Goal: Task Accomplishment & Management: Manage account settings

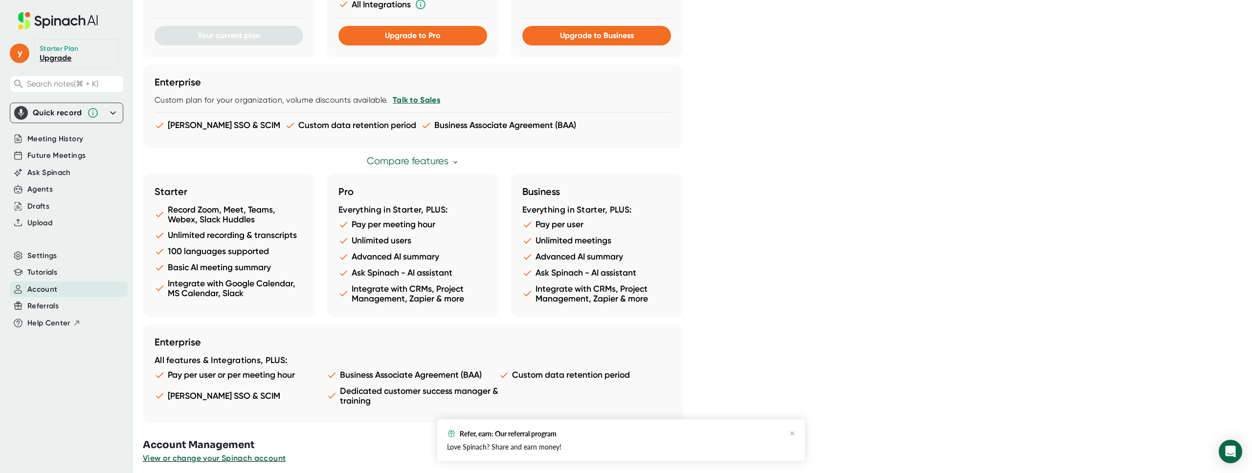
scroll to position [451, 0]
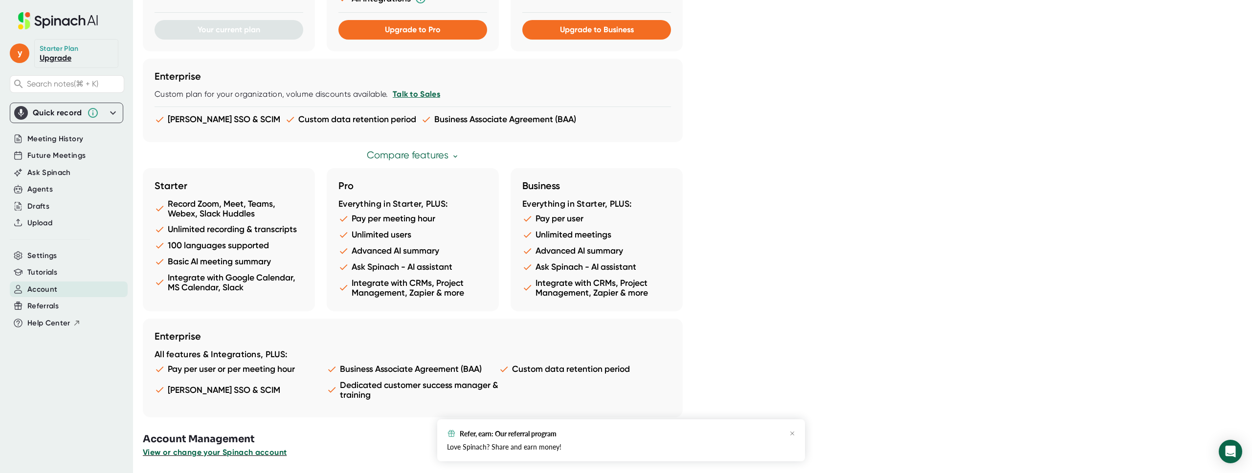
click at [246, 454] on span "View or change your Spinach account" at bounding box center [215, 452] width 144 height 9
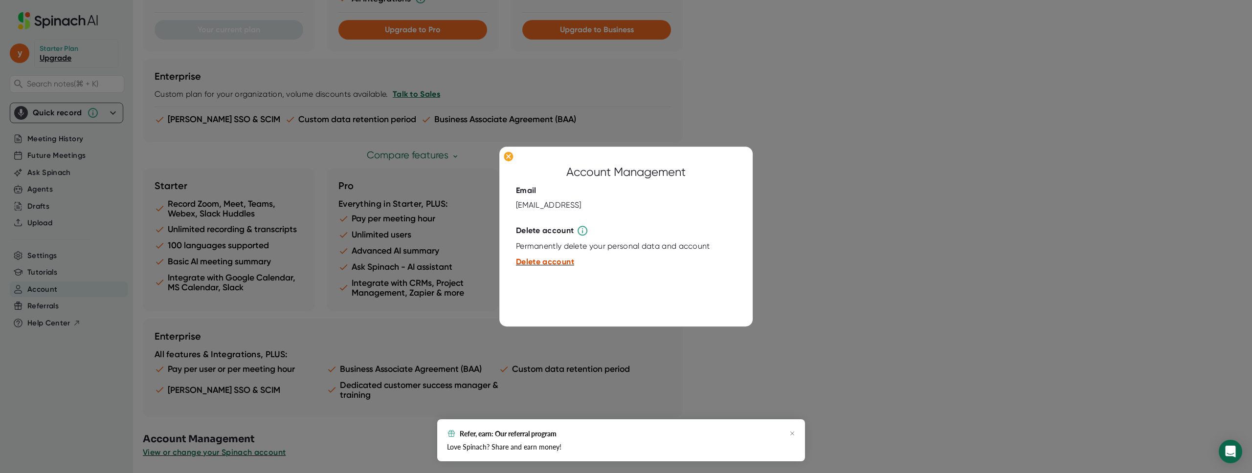
click at [550, 261] on span "Delete account" at bounding box center [545, 261] width 58 height 9
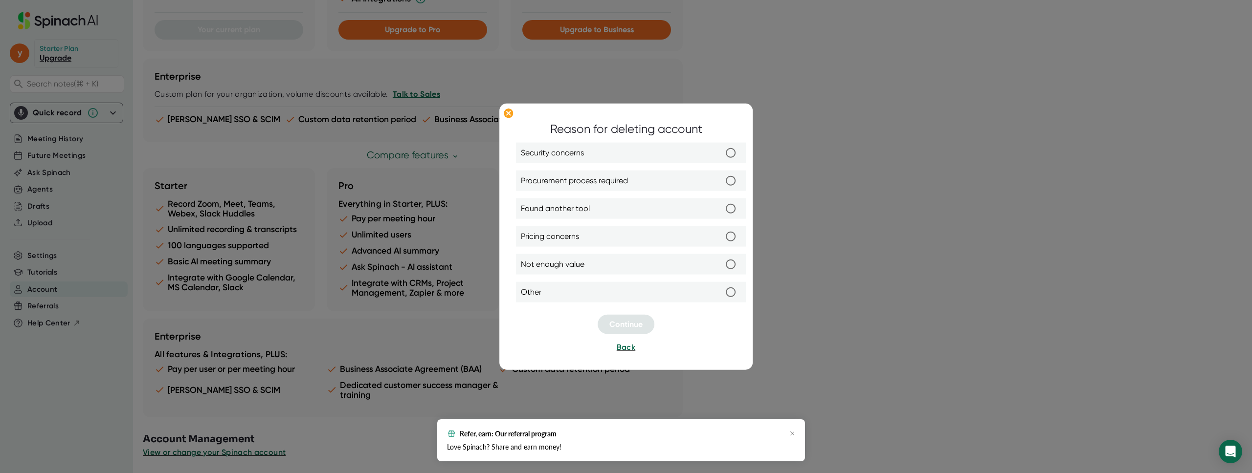
click at [594, 292] on label "Other" at bounding box center [631, 292] width 220 height 21
click at [720, 292] on input "Other" at bounding box center [730, 292] width 21 height 21
radio input "true"
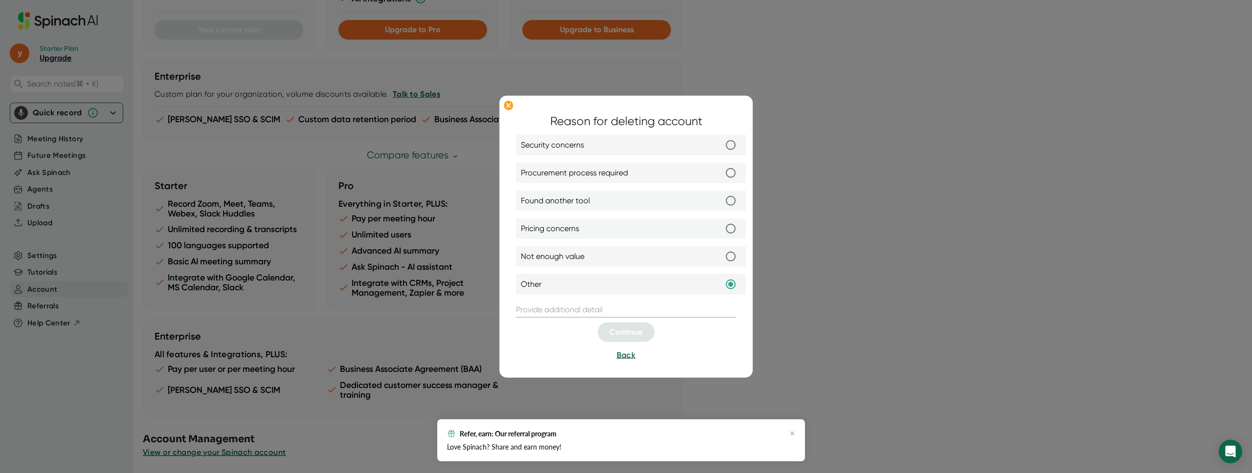
click at [629, 312] on input "text" at bounding box center [626, 310] width 220 height 16
type input "s"
click at [629, 334] on span "Continue" at bounding box center [625, 332] width 33 height 9
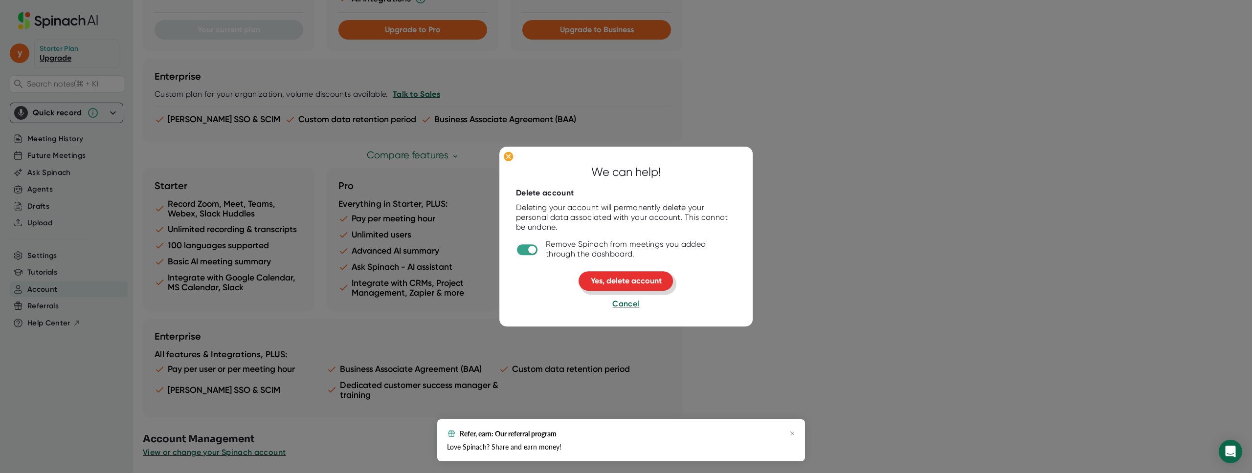
click at [645, 284] on span "Yes, delete account" at bounding box center [626, 280] width 71 height 9
